Goal: Communication & Community: Connect with others

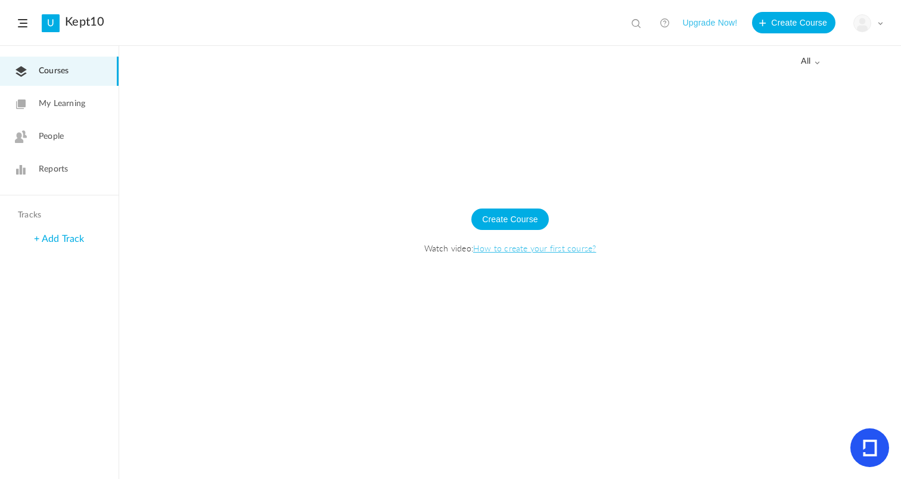
click at [879, 21] on span at bounding box center [880, 23] width 6 height 6
click at [807, 55] on link "My Profile" at bounding box center [827, 53] width 112 height 22
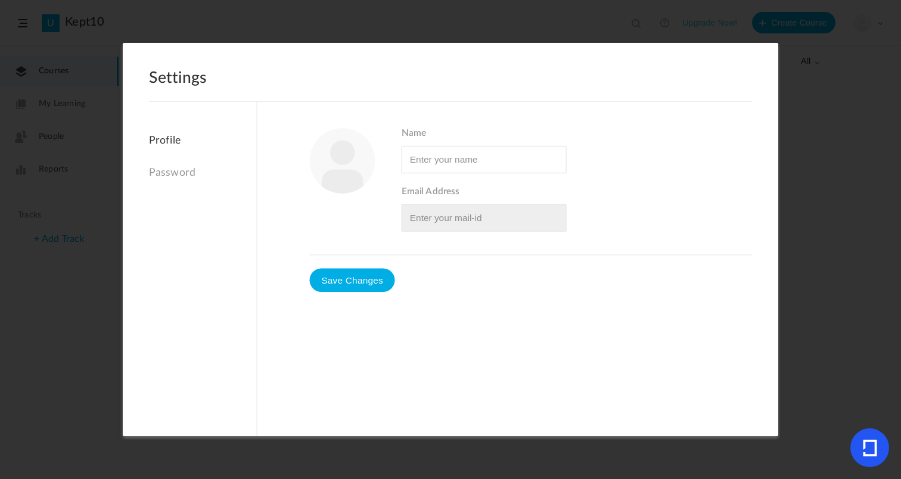
type input "kept ten"
type input "[EMAIL_ADDRESS][DOMAIN_NAME]"
click at [338, 182] on figure at bounding box center [343, 161] width 66 height 66
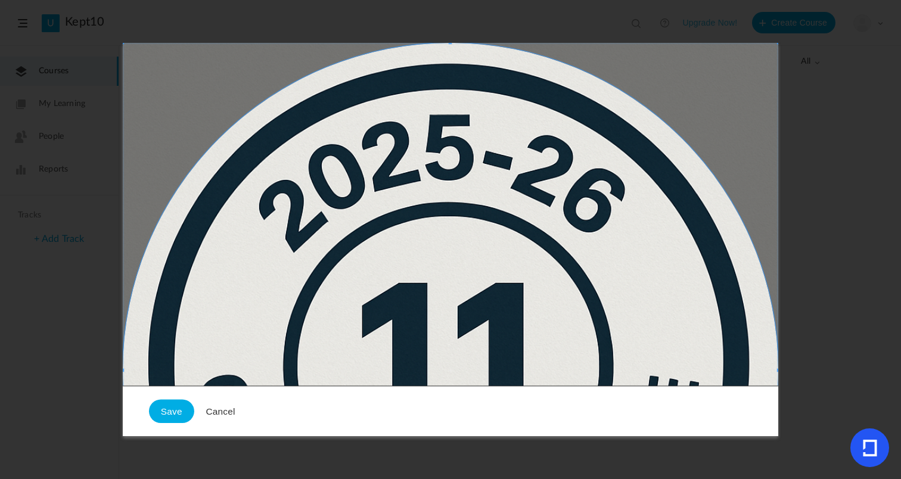
click at [533, 129] on span at bounding box center [451, 371] width 656 height 656
click at [222, 409] on button "Cancel" at bounding box center [220, 411] width 53 height 24
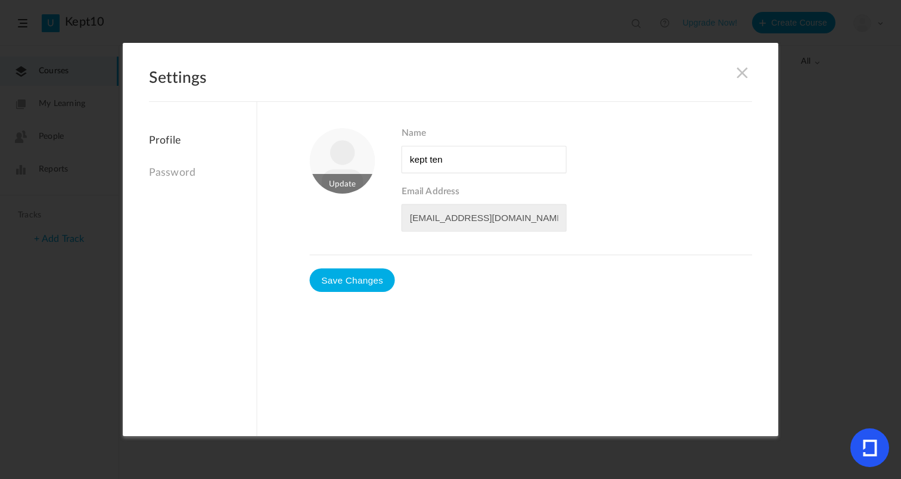
click at [341, 182] on figure at bounding box center [343, 161] width 66 height 66
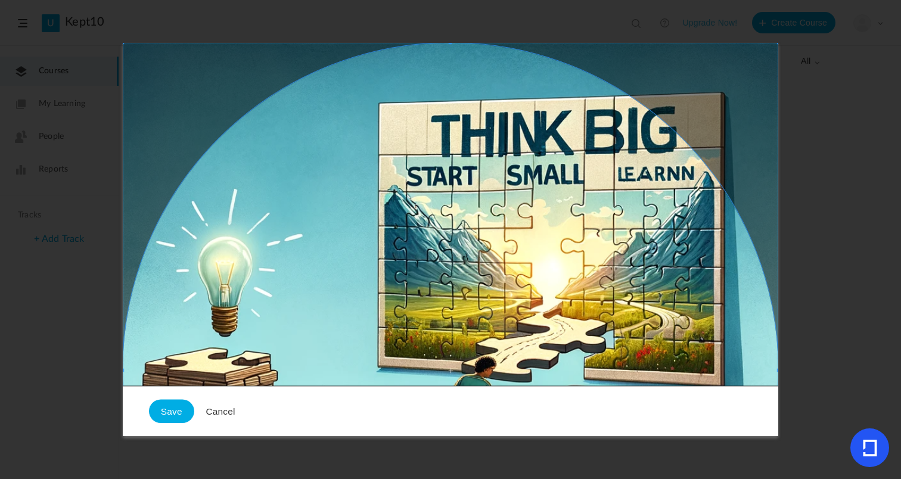
click at [352, 167] on span at bounding box center [451, 371] width 656 height 656
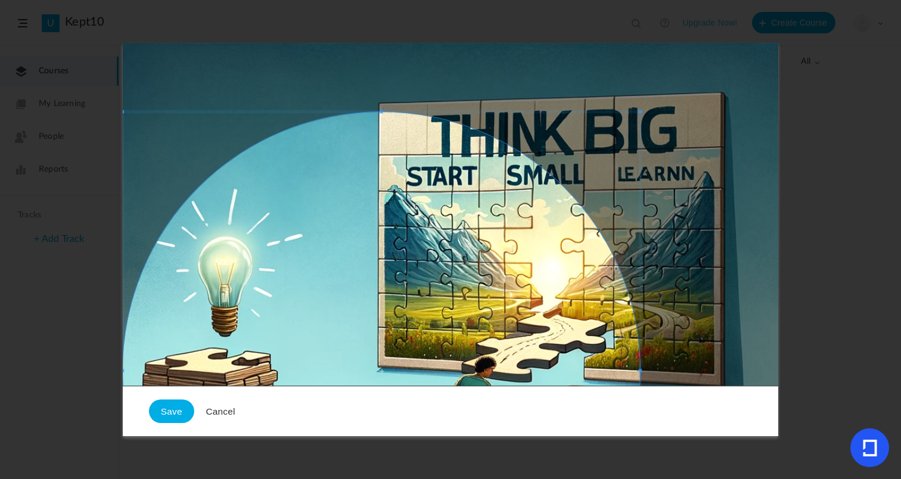
click at [651, 124] on div at bounding box center [451, 371] width 656 height 656
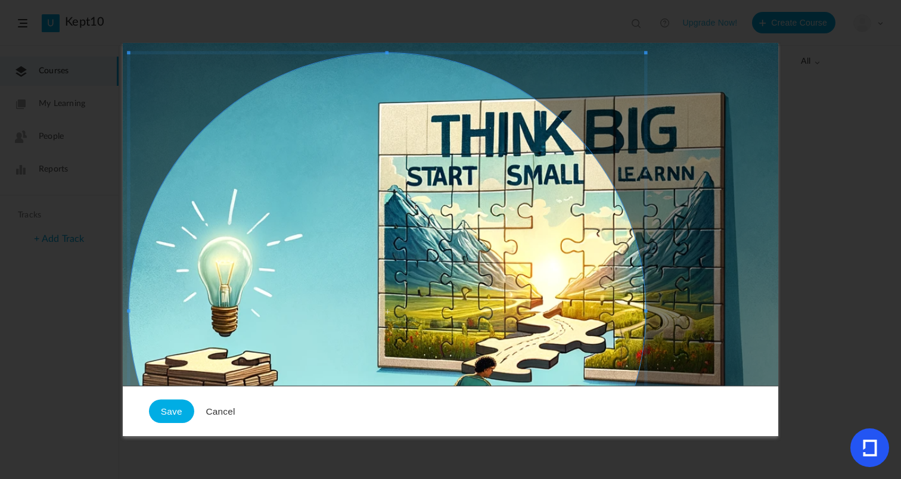
click at [529, 209] on span at bounding box center [387, 311] width 517 height 517
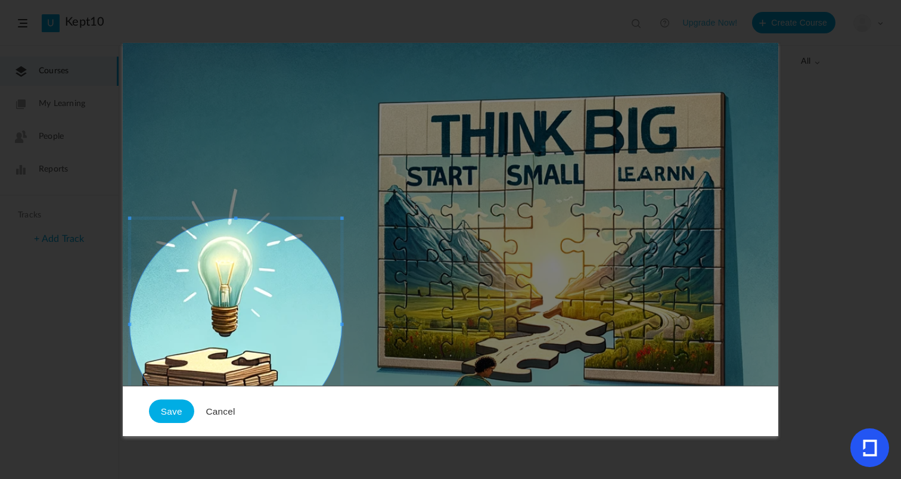
click at [369, 198] on div at bounding box center [451, 371] width 656 height 656
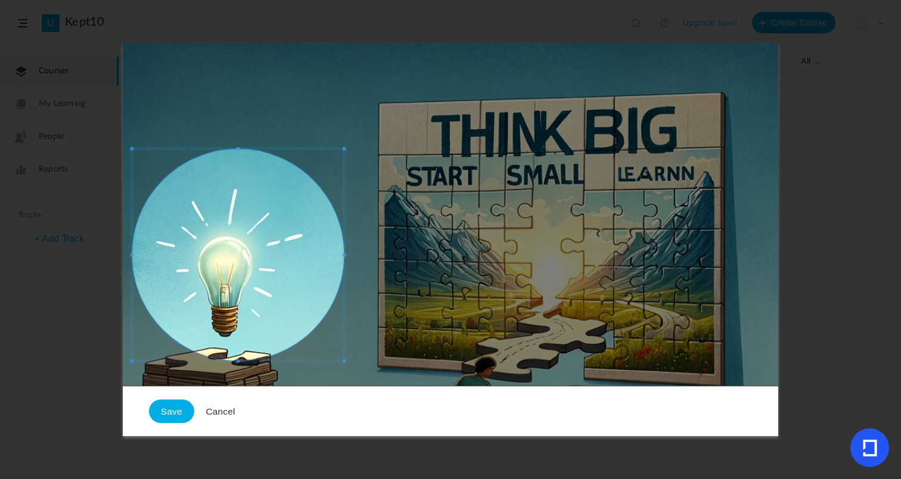
click at [291, 212] on span at bounding box center [238, 255] width 212 height 212
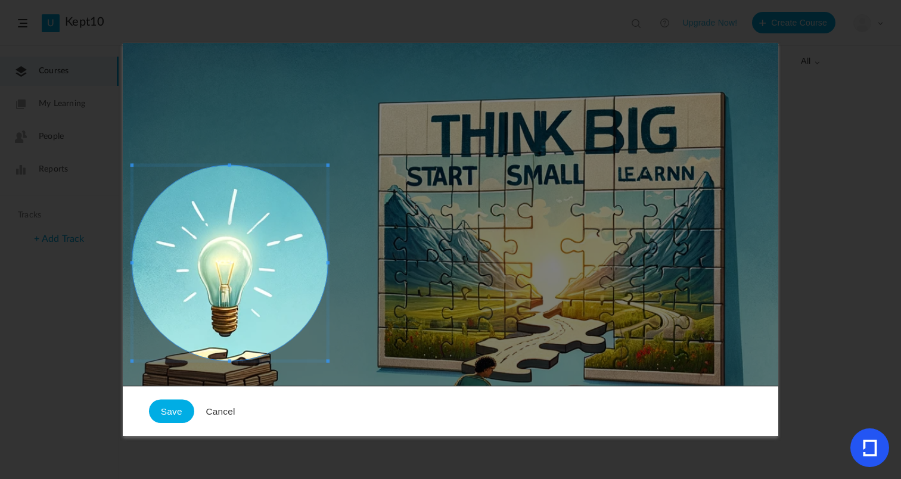
click at [330, 163] on div at bounding box center [451, 371] width 656 height 656
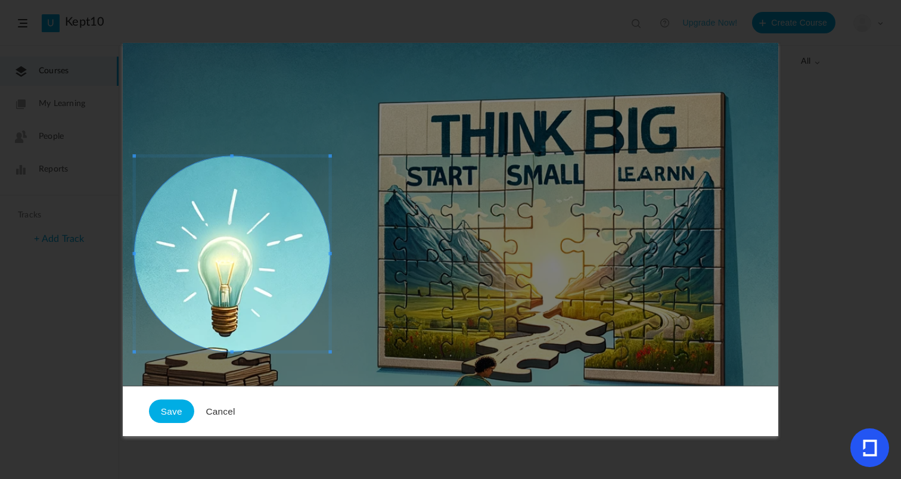
click at [264, 219] on span at bounding box center [232, 253] width 195 height 195
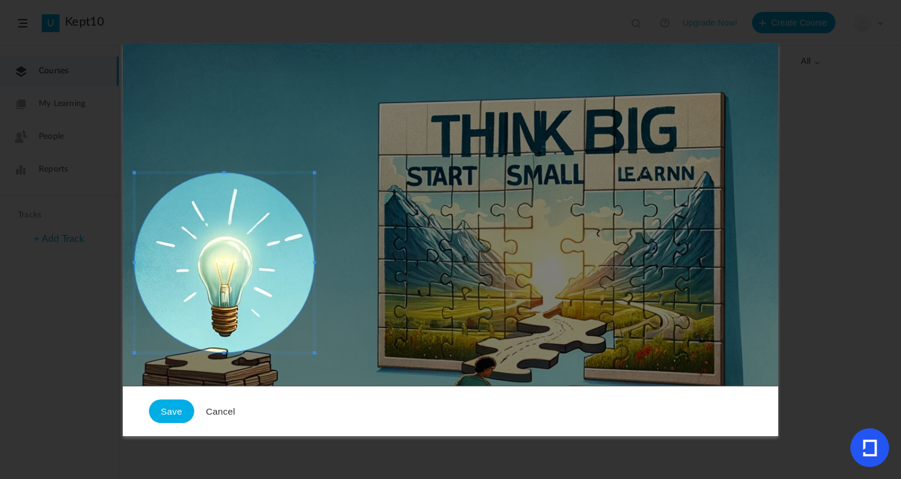
click at [322, 172] on div at bounding box center [451, 371] width 656 height 656
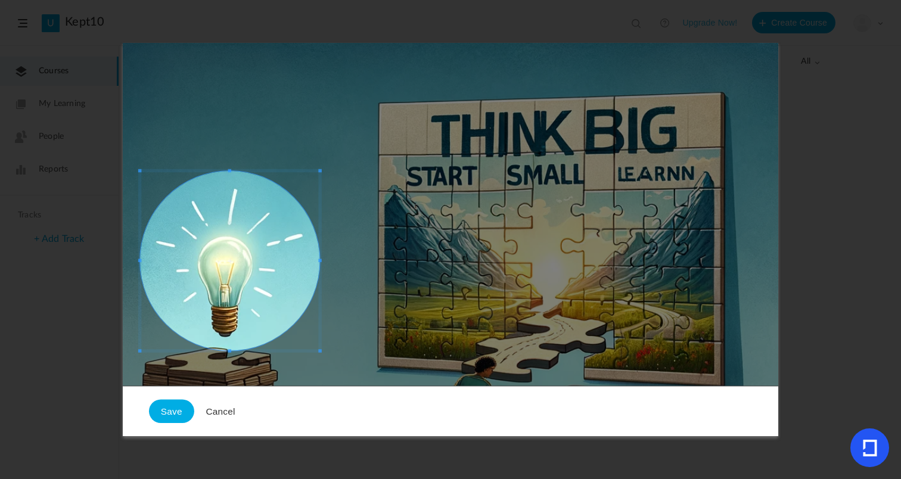
click at [258, 238] on span at bounding box center [229, 260] width 179 height 179
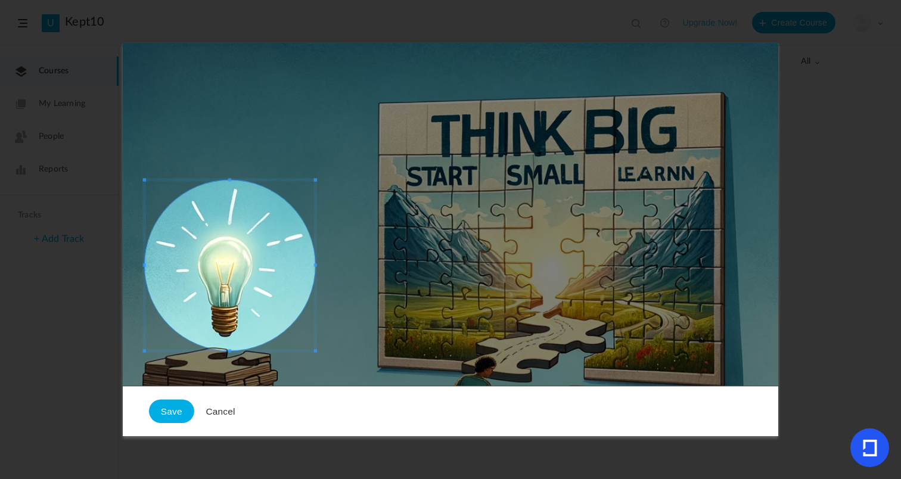
click at [310, 180] on span at bounding box center [230, 180] width 170 height 4
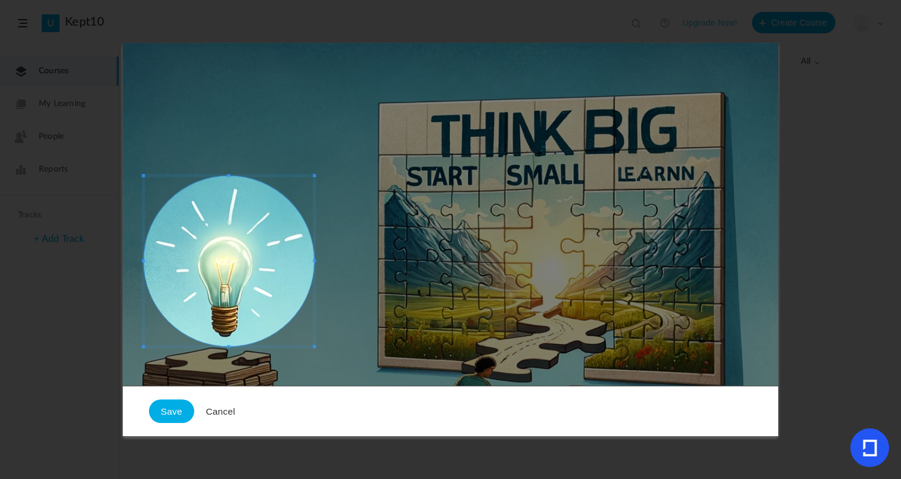
click at [256, 237] on span at bounding box center [229, 261] width 170 height 170
click at [170, 408] on button "Save" at bounding box center [171, 411] width 45 height 24
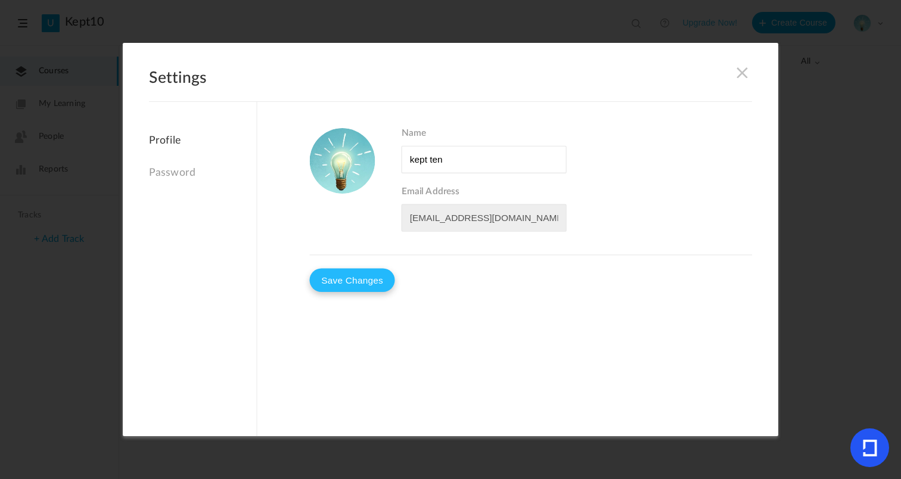
click at [347, 284] on button "Save Changes" at bounding box center [352, 280] width 85 height 24
click at [743, 72] on span at bounding box center [742, 72] width 13 height 13
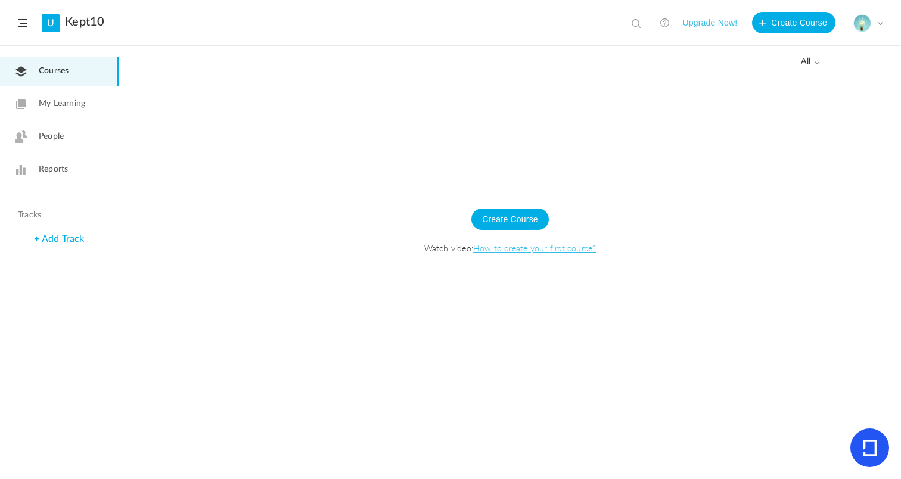
click at [67, 100] on span "My Learning" at bounding box center [62, 104] width 46 height 13
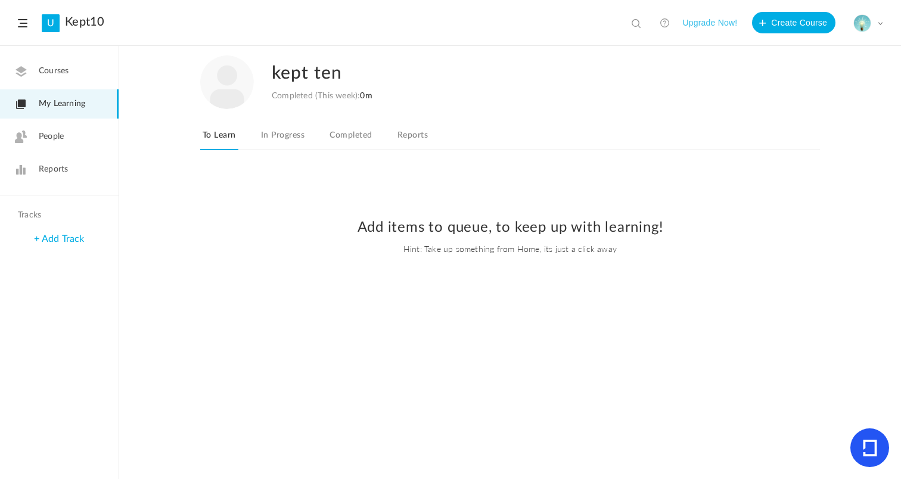
click at [54, 140] on span "People" at bounding box center [51, 137] width 25 height 13
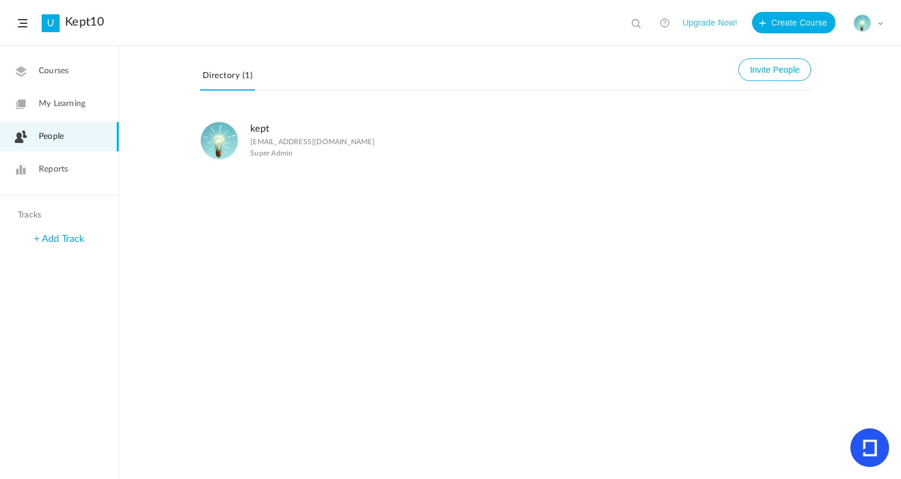
click at [303, 146] on p "[EMAIL_ADDRESS][DOMAIN_NAME]" at bounding box center [312, 142] width 125 height 8
click at [52, 173] on span "Reports" at bounding box center [53, 169] width 29 height 13
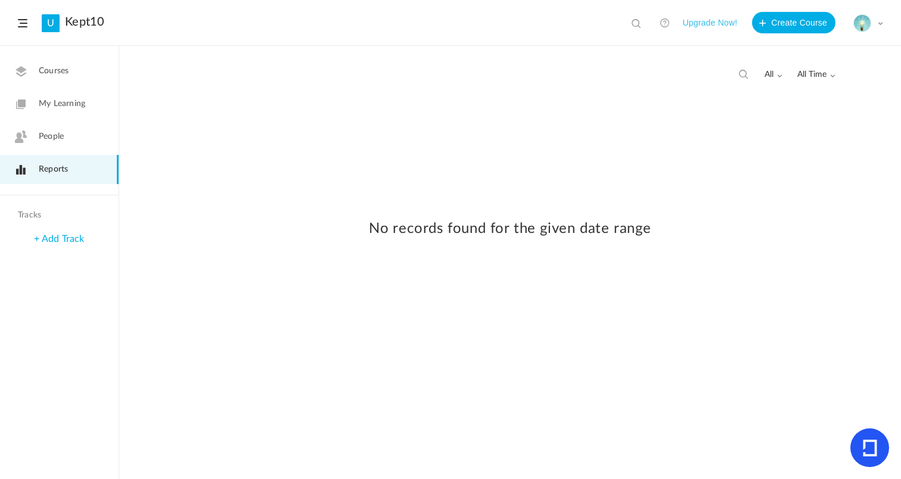
click at [64, 234] on div "+ Add Track" at bounding box center [59, 239] width 119 height 26
click at [70, 236] on link "+ Add Track" at bounding box center [59, 239] width 50 height 10
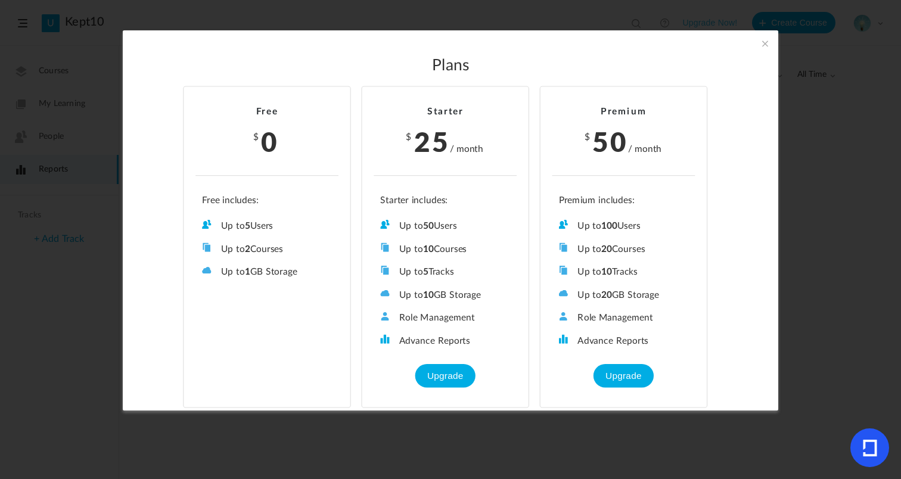
click at [265, 126] on span "0" at bounding box center [270, 141] width 18 height 38
click at [765, 43] on span at bounding box center [765, 43] width 13 height 13
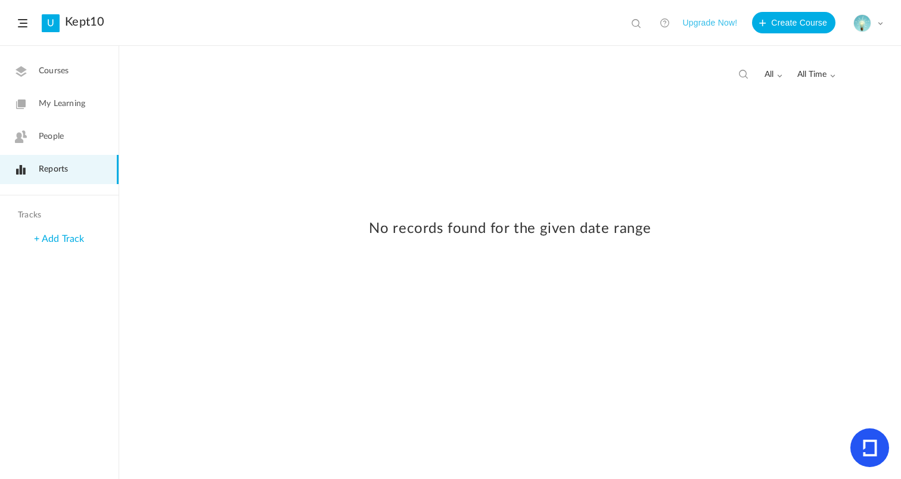
click at [69, 240] on link "+ Add Track" at bounding box center [59, 239] width 50 height 10
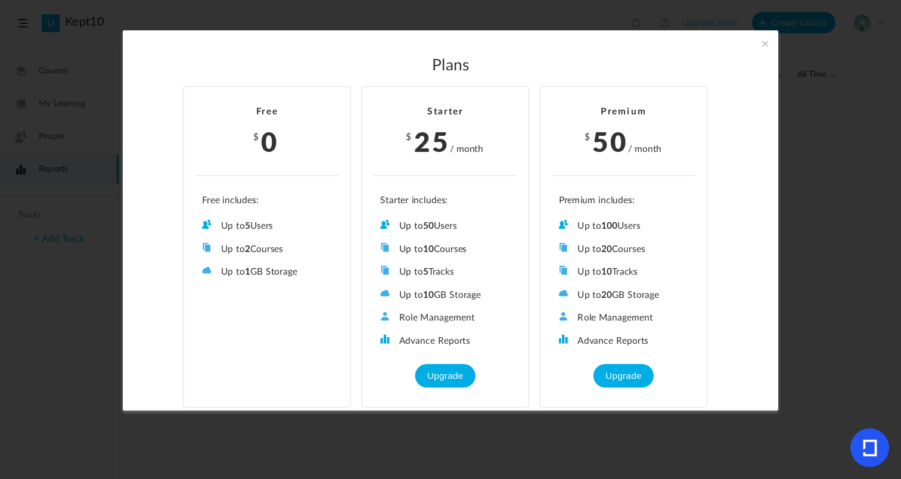
click at [768, 42] on span at bounding box center [765, 43] width 13 height 13
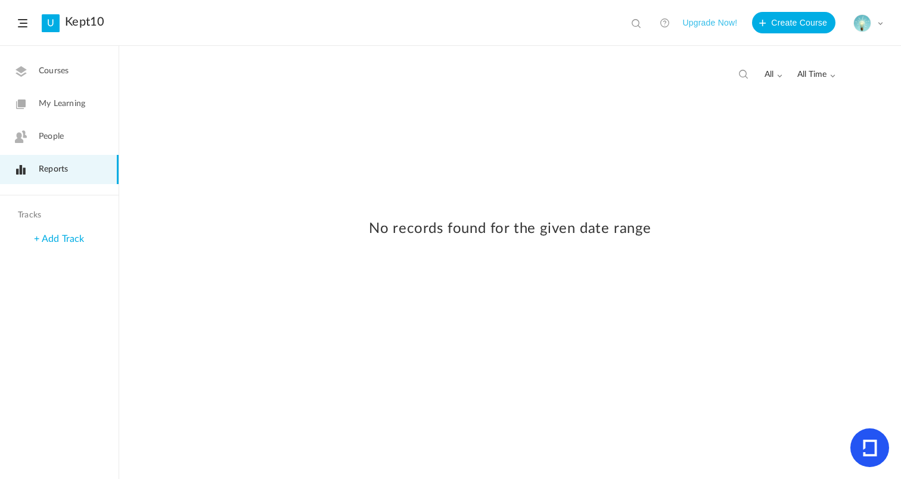
click at [60, 75] on span "Courses" at bounding box center [54, 71] width 30 height 13
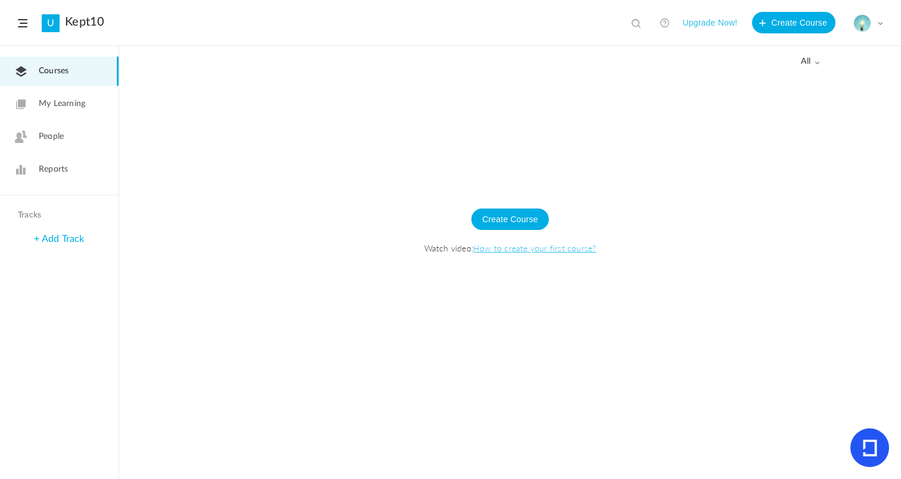
click at [64, 104] on span "My Learning" at bounding box center [62, 104] width 46 height 13
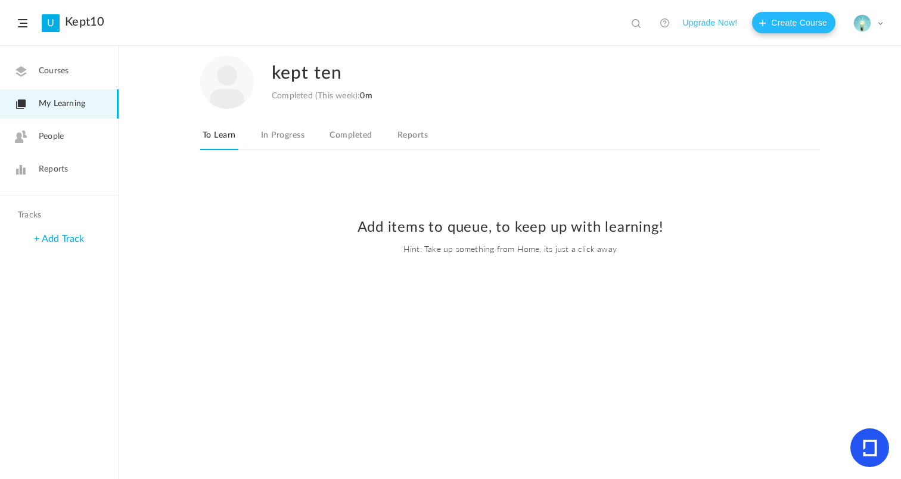
click at [794, 21] on button "Create Course" at bounding box center [793, 22] width 83 height 21
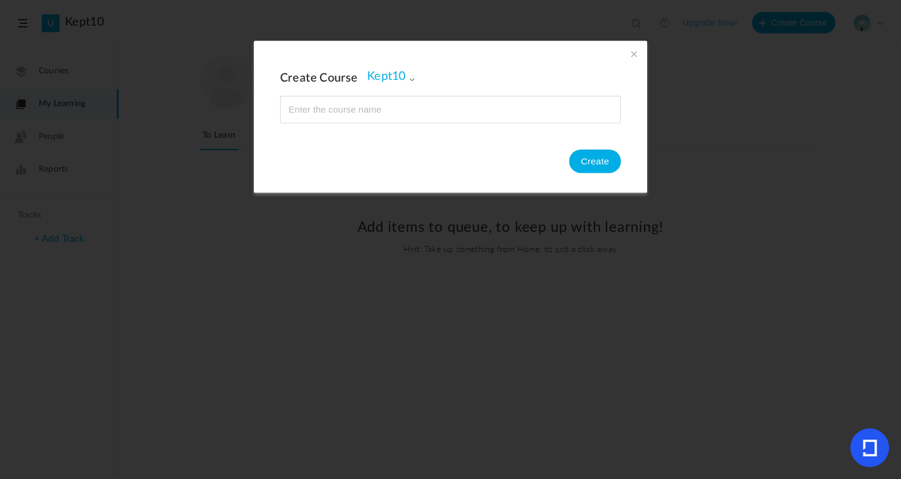
click at [415, 78] on span at bounding box center [412, 79] width 7 height 7
click at [353, 170] on div "Create Course Kept10 Kept10 Create" at bounding box center [450, 117] width 393 height 152
click at [636, 54] on span at bounding box center [634, 54] width 13 height 13
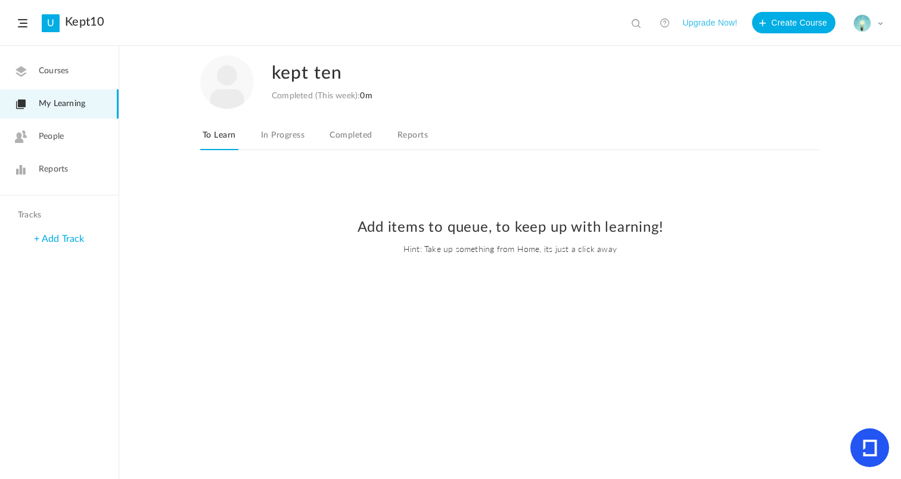
click at [49, 142] on span "People" at bounding box center [51, 137] width 25 height 13
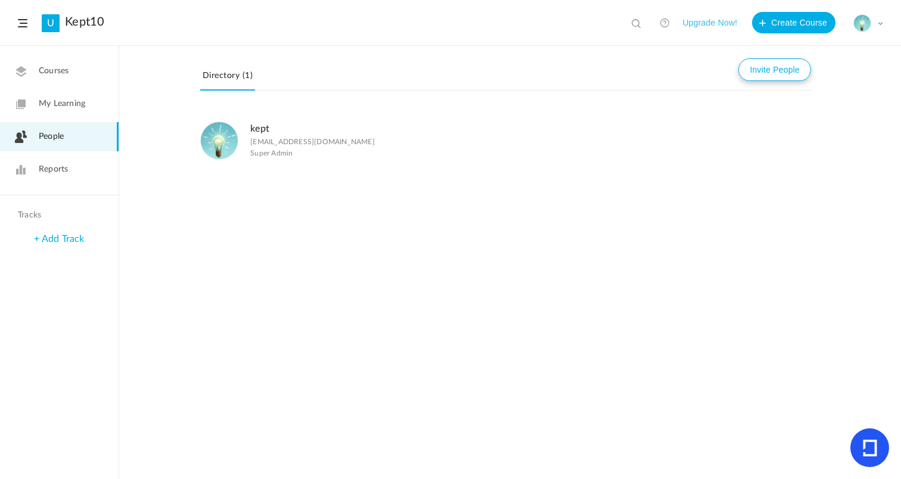
click at [778, 69] on button "Invite People" at bounding box center [774, 69] width 73 height 23
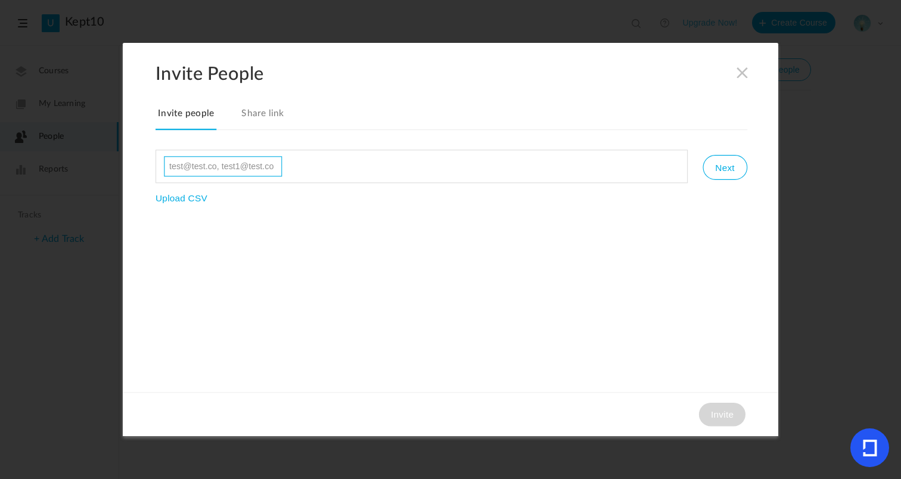
paste input "[EMAIL_ADDRESS][DOMAIN_NAME]"
type input "[EMAIL_ADDRESS][DOMAIN_NAME]"
click at [723, 169] on button "Next" at bounding box center [725, 167] width 44 height 25
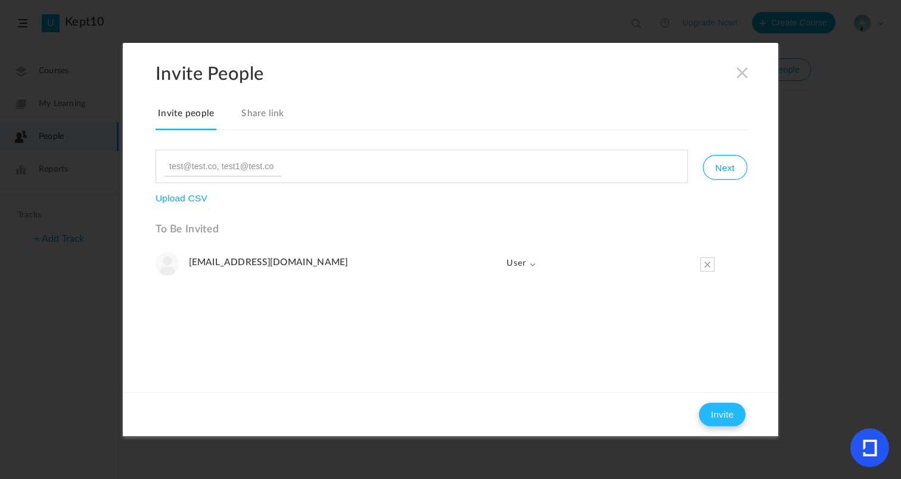
click at [716, 412] on button "Invite" at bounding box center [722, 415] width 46 height 24
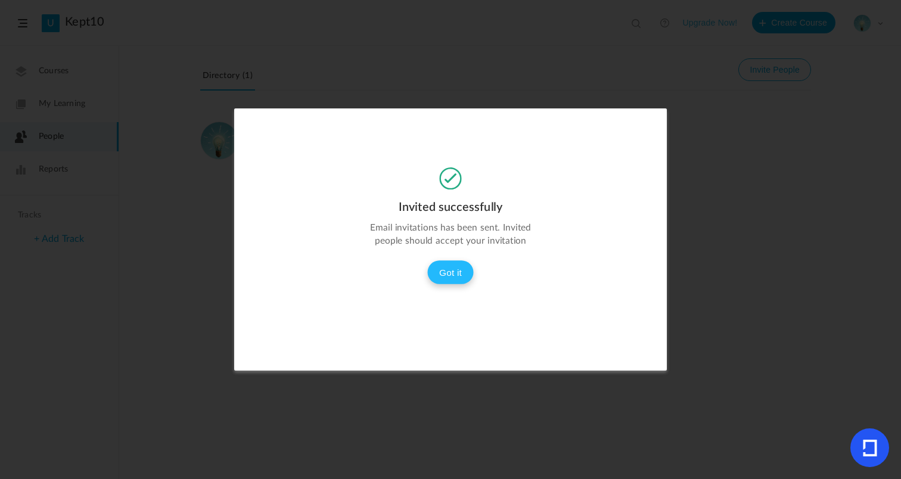
click at [452, 271] on button "Got it" at bounding box center [450, 272] width 46 height 24
